Goal: Transaction & Acquisition: Purchase product/service

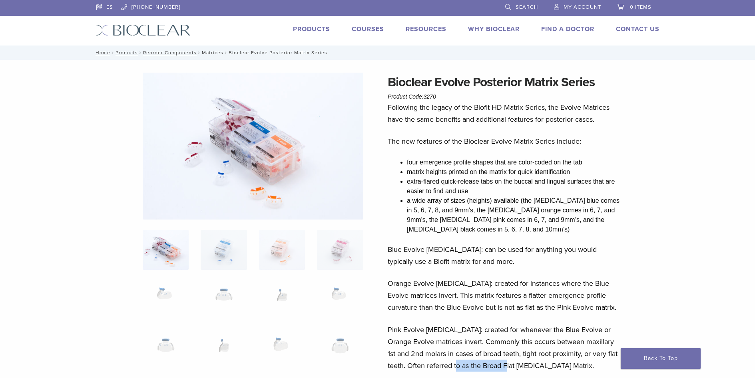
click at [207, 52] on link "Matrices" at bounding box center [213, 53] width 22 height 6
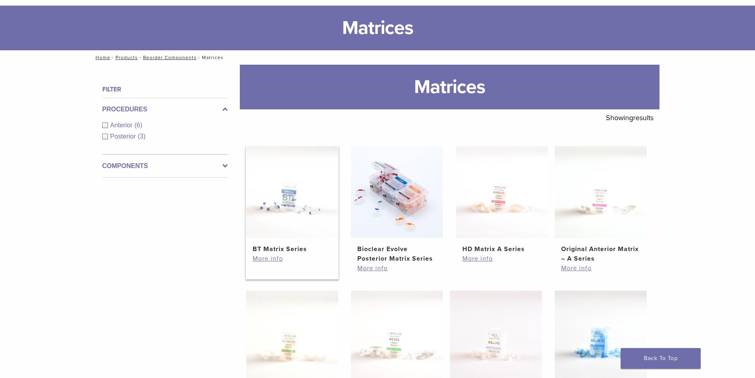
scroll to position [200, 0]
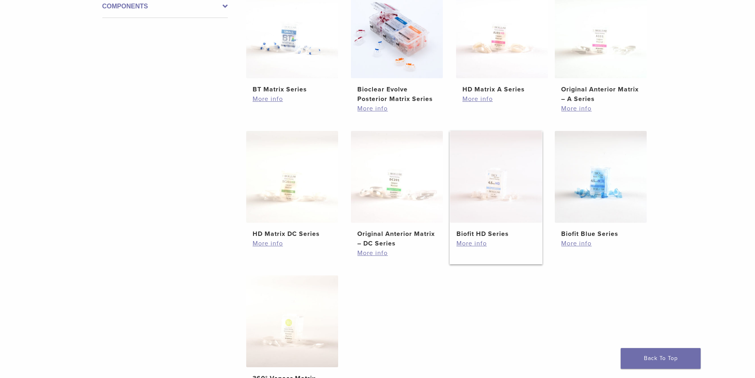
click at [486, 179] on img at bounding box center [496, 177] width 92 height 92
